Goal: Task Accomplishment & Management: Manage account settings

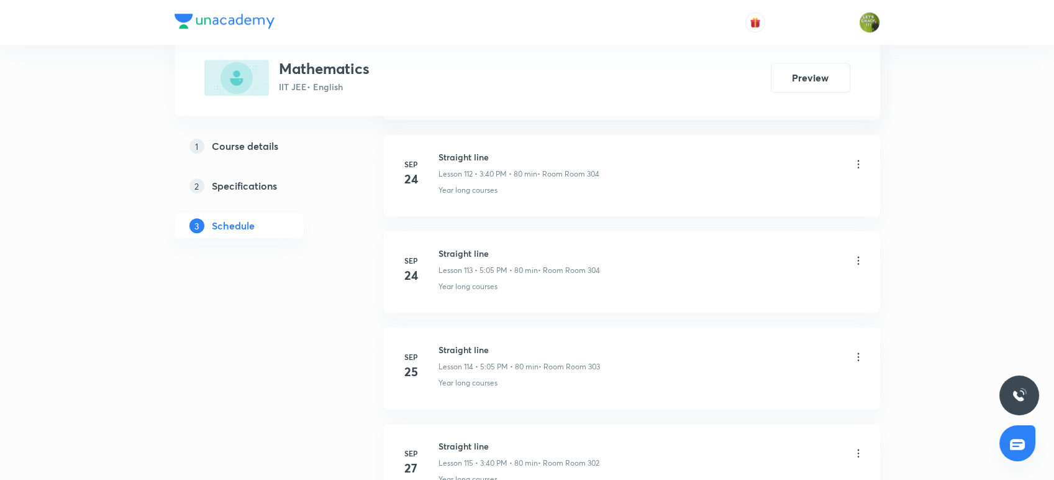
scroll to position [11767, 0]
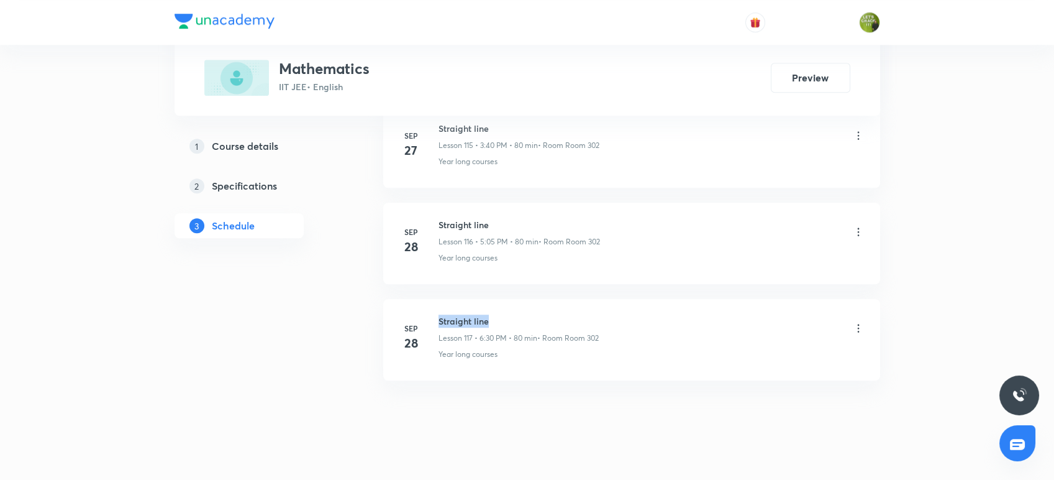
drag, startPoint x: 492, startPoint y: 303, endPoint x: 436, endPoint y: 302, distance: 55.9
click at [436, 314] on div "[DATE] Straight line Lesson 117 • 6:30 PM • 80 min • Room Room 302 Year long co…" at bounding box center [632, 336] width 466 height 45
copy h6 "Straight line"
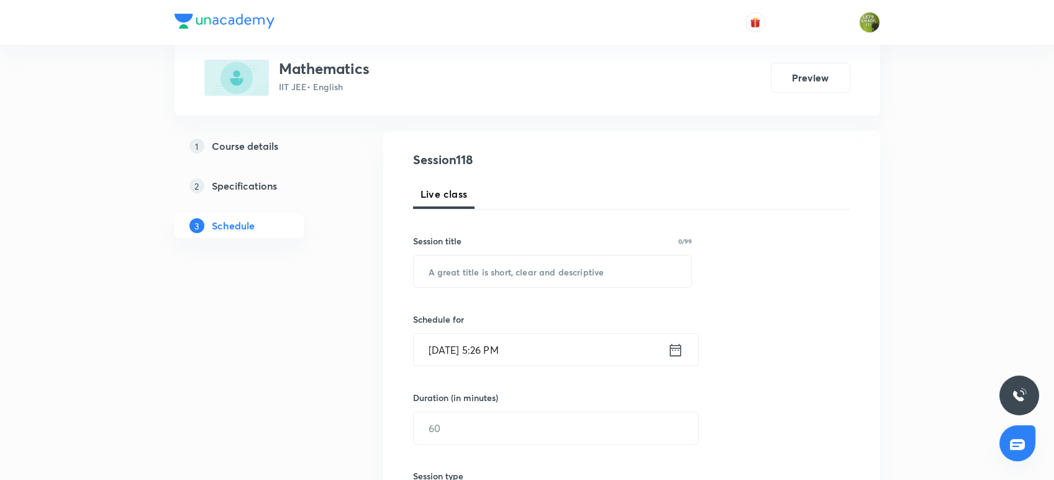
scroll to position [117, 0]
click at [431, 274] on input "text" at bounding box center [553, 272] width 278 height 32
paste input "Straight line"
type input "Straight line"
click at [674, 345] on icon at bounding box center [675, 350] width 11 height 12
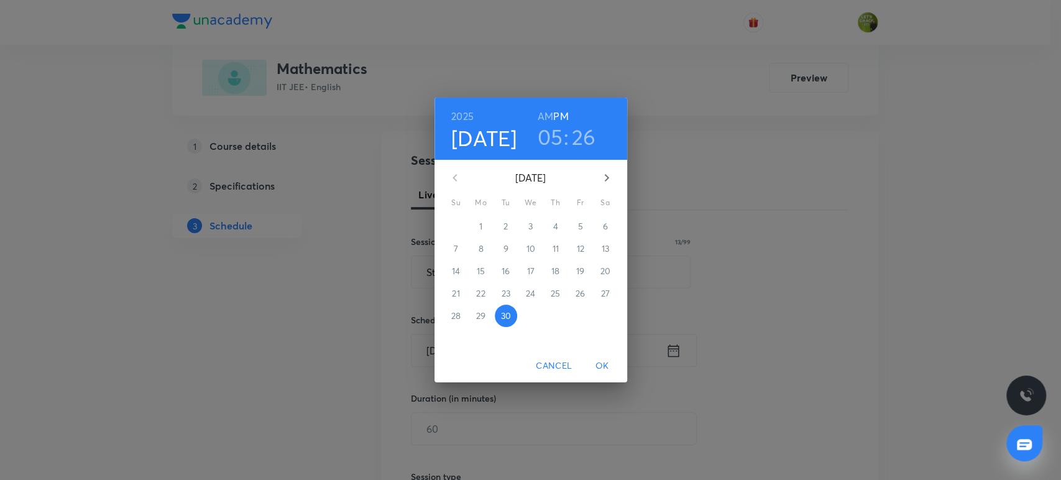
click at [580, 139] on h3 "26" at bounding box center [584, 137] width 24 height 26
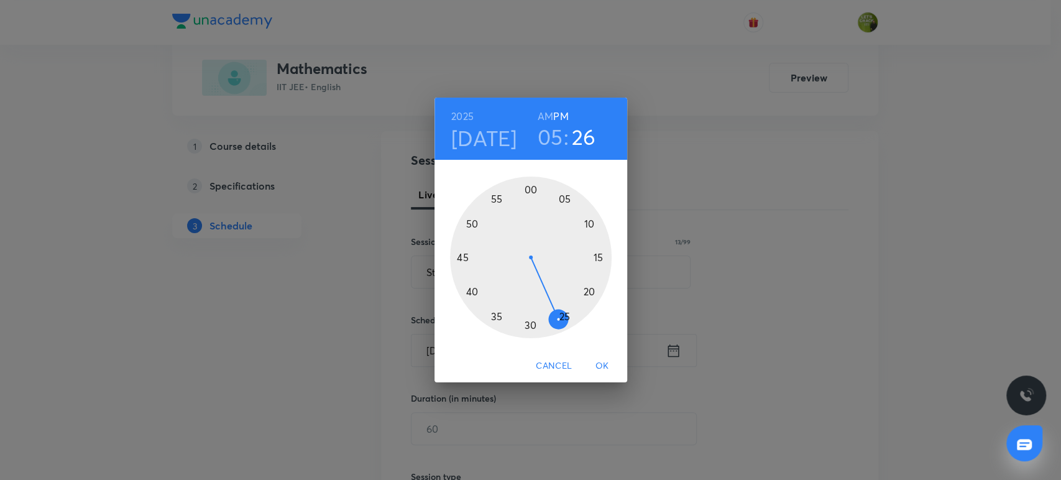
click at [552, 324] on div at bounding box center [531, 257] width 162 height 162
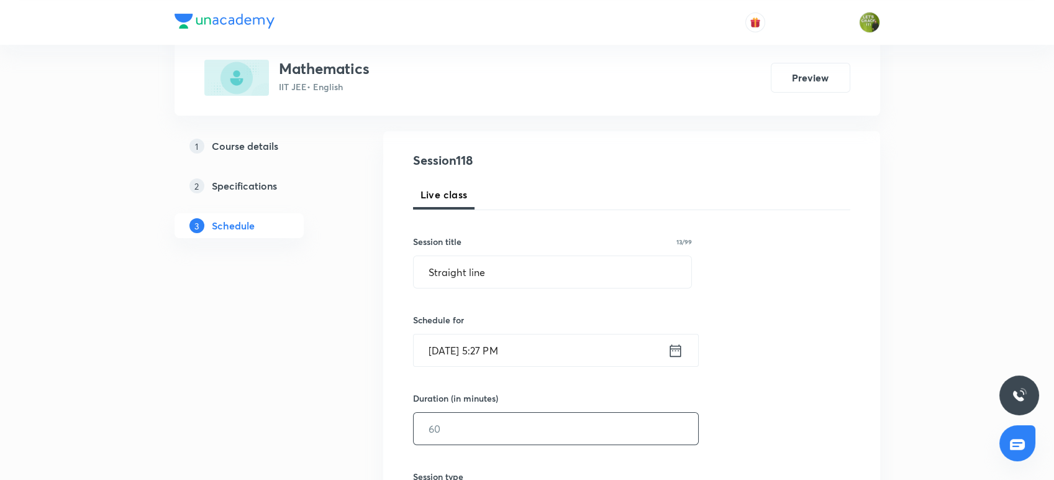
click at [460, 437] on input "text" at bounding box center [556, 429] width 285 height 32
type input "7"
type input "6"
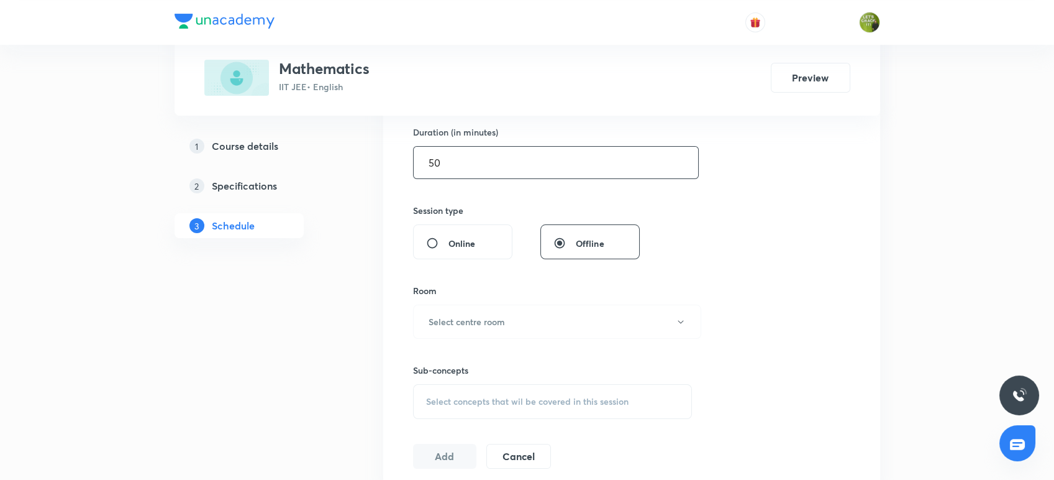
scroll to position [385, 0]
type input "50"
click at [462, 329] on button "Select centre room" at bounding box center [557, 320] width 288 height 34
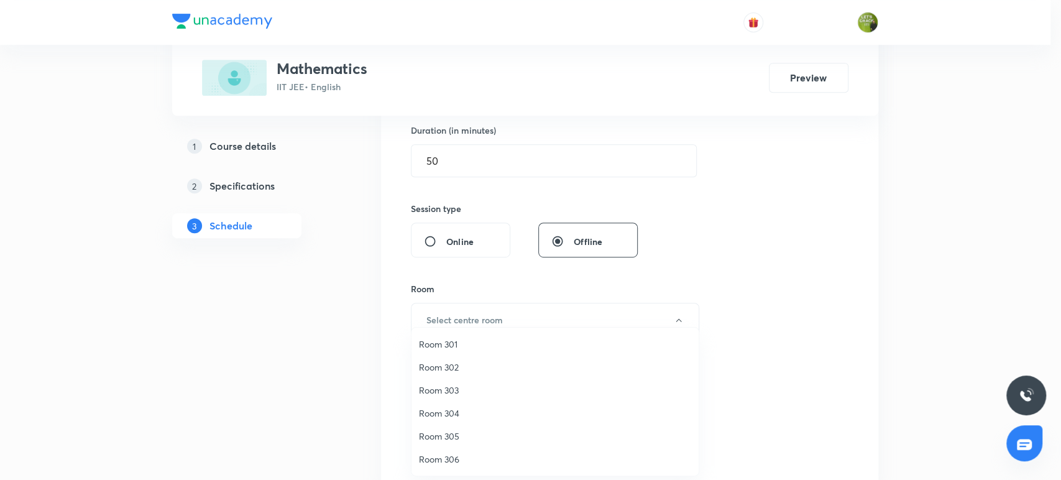
click at [452, 342] on span "Room 301" at bounding box center [555, 343] width 272 height 13
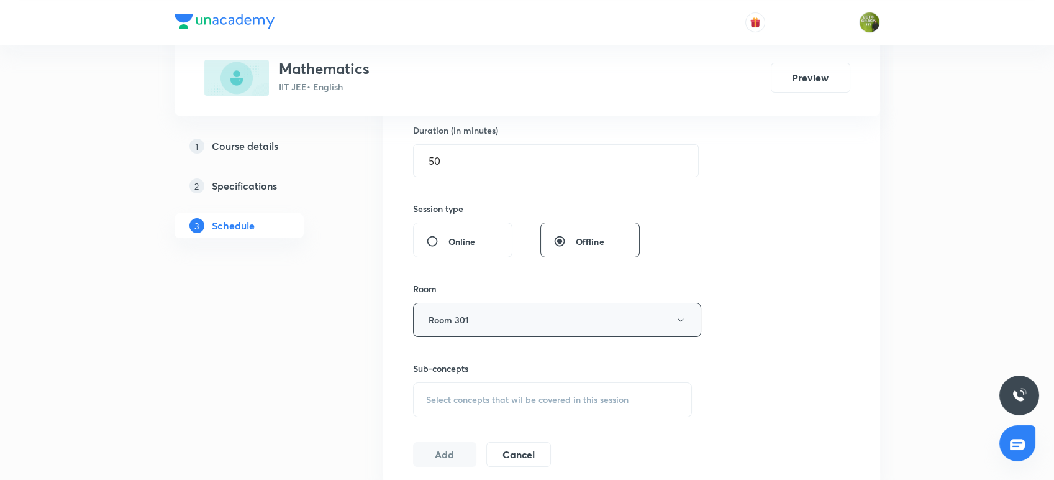
click at [472, 313] on button "Room 301" at bounding box center [557, 320] width 288 height 34
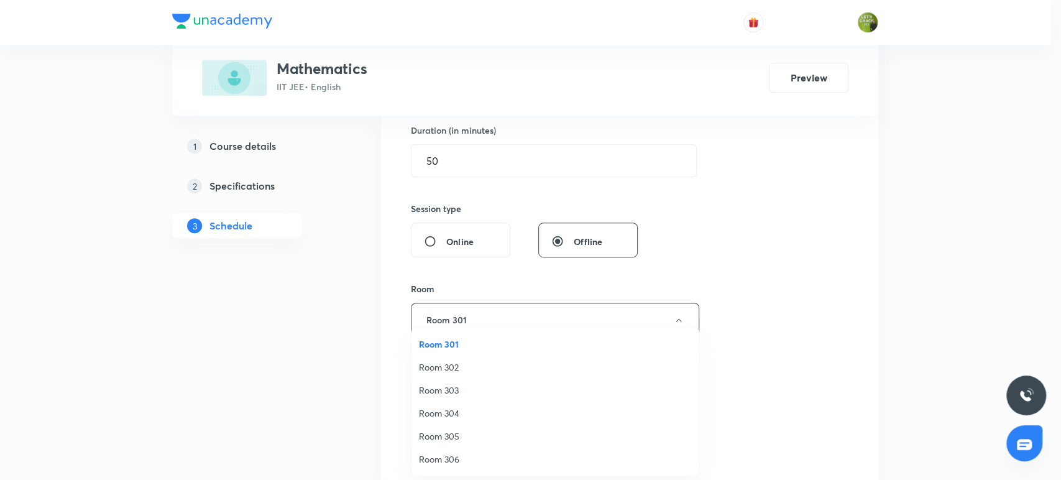
click at [445, 414] on span "Room 304" at bounding box center [555, 412] width 272 height 13
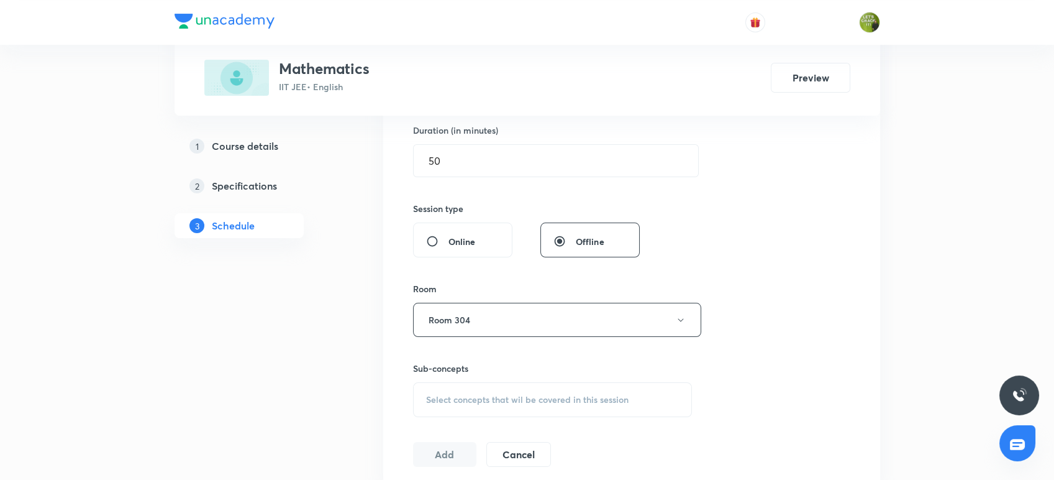
click at [452, 404] on div "Select concepts that wil be covered in this session" at bounding box center [553, 399] width 280 height 35
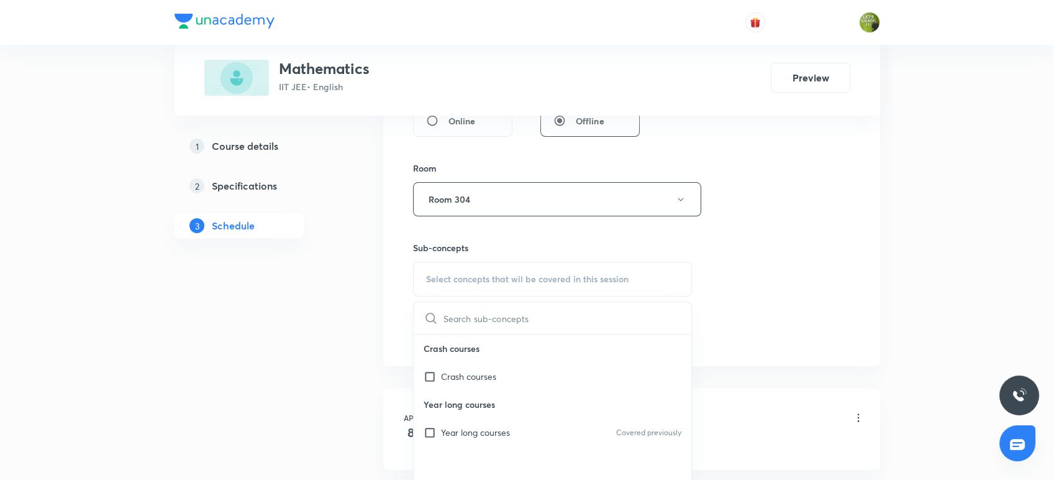
scroll to position [508, 0]
click at [439, 435] on div "Year long courses Covered previously" at bounding box center [553, 430] width 278 height 28
checkbox input "true"
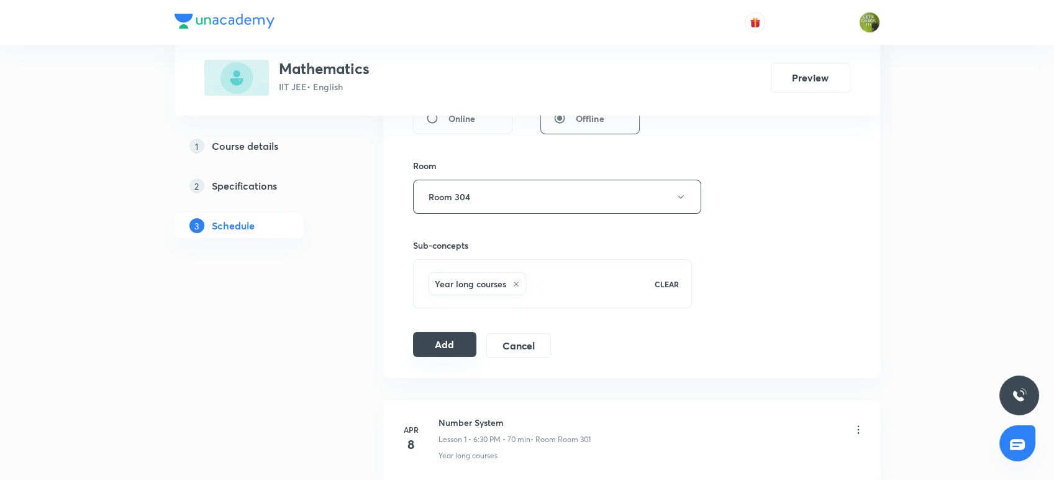
click at [431, 348] on button "Add" at bounding box center [445, 344] width 64 height 25
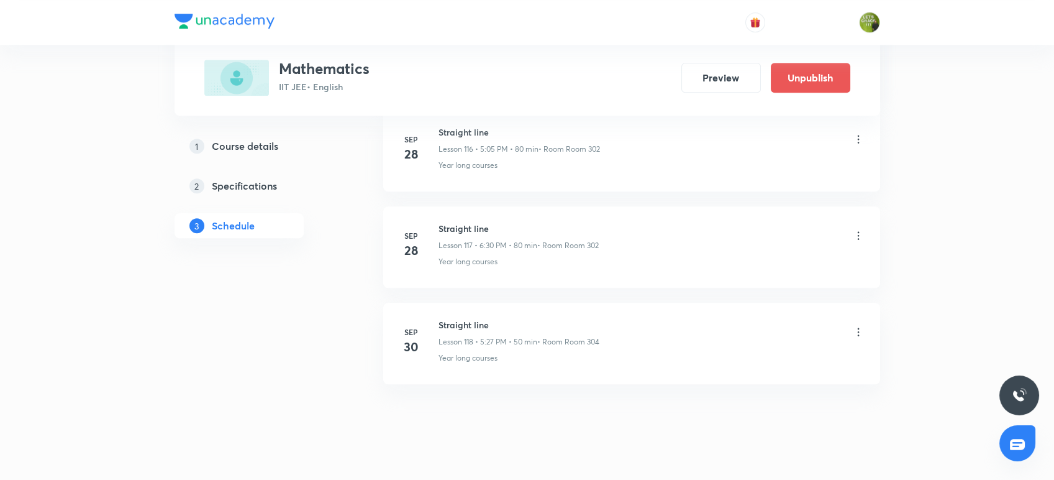
scroll to position [11293, 0]
